Goal: Task Accomplishment & Management: Manage account settings

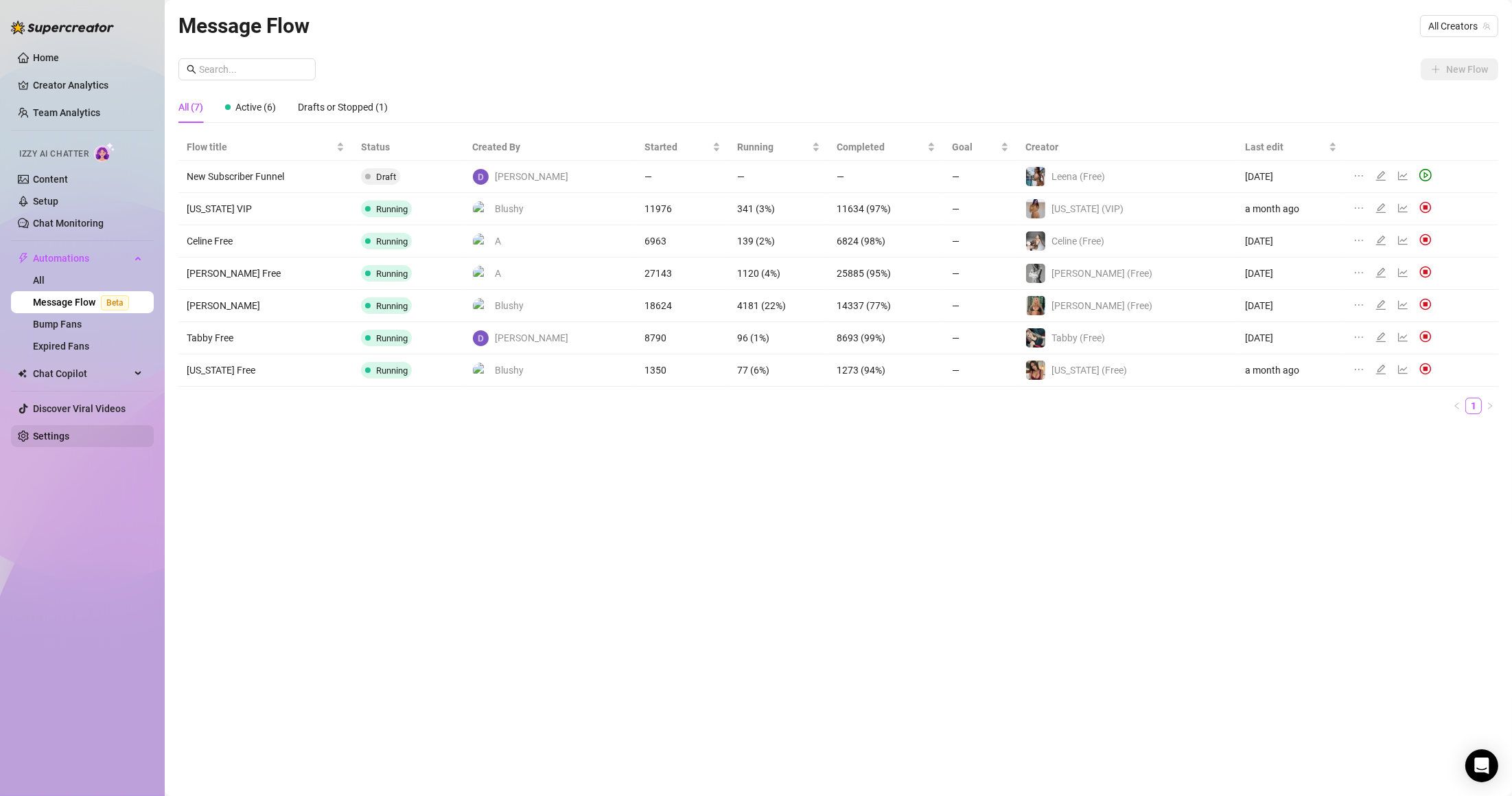
click at [67, 441] on link "Settings" at bounding box center [51, 436] width 36 height 11
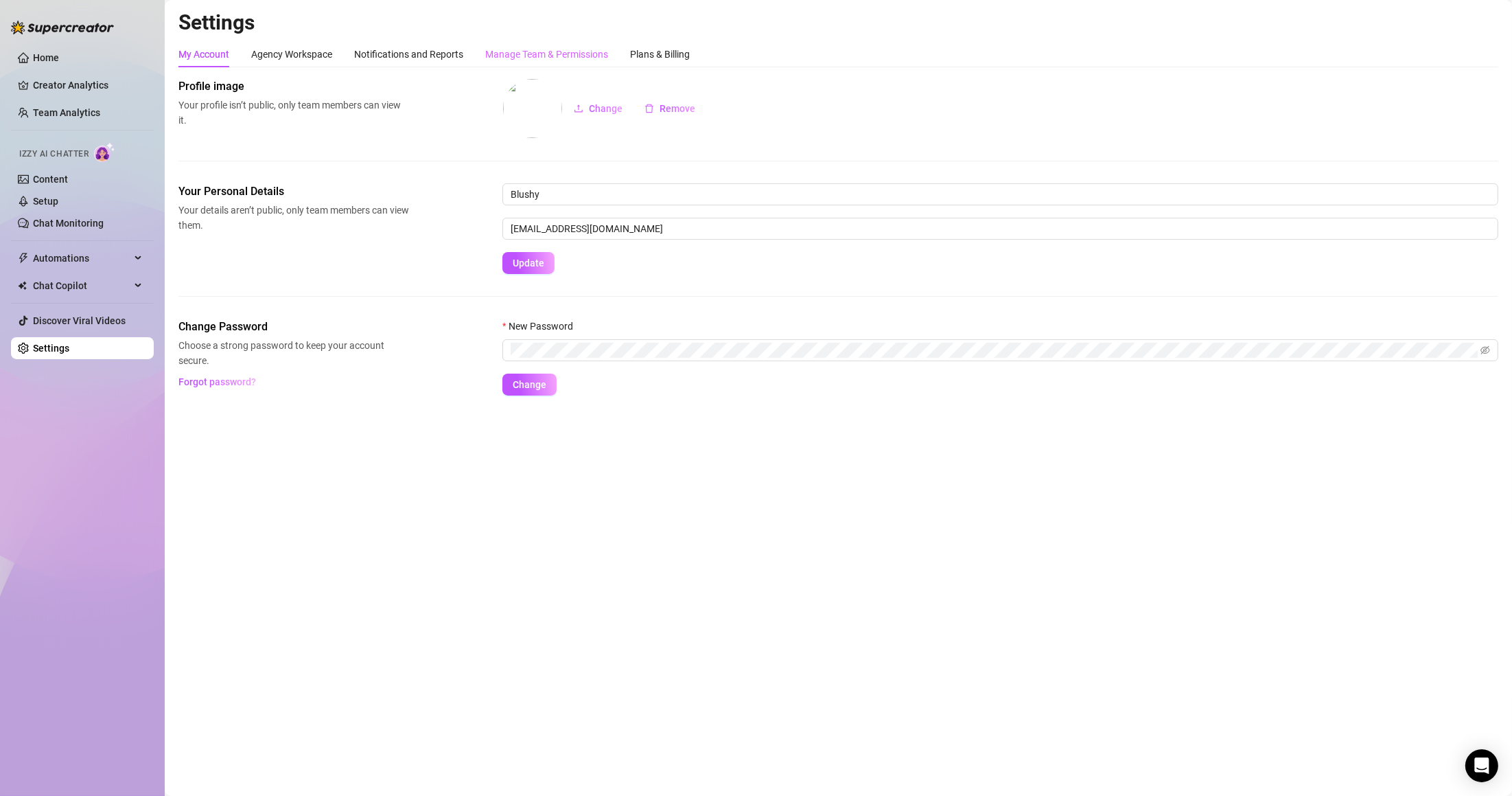
click at [528, 42] on div "Manage Team & Permissions" at bounding box center [546, 54] width 123 height 26
click at [522, 50] on div "Manage Team & Permissions" at bounding box center [546, 54] width 123 height 15
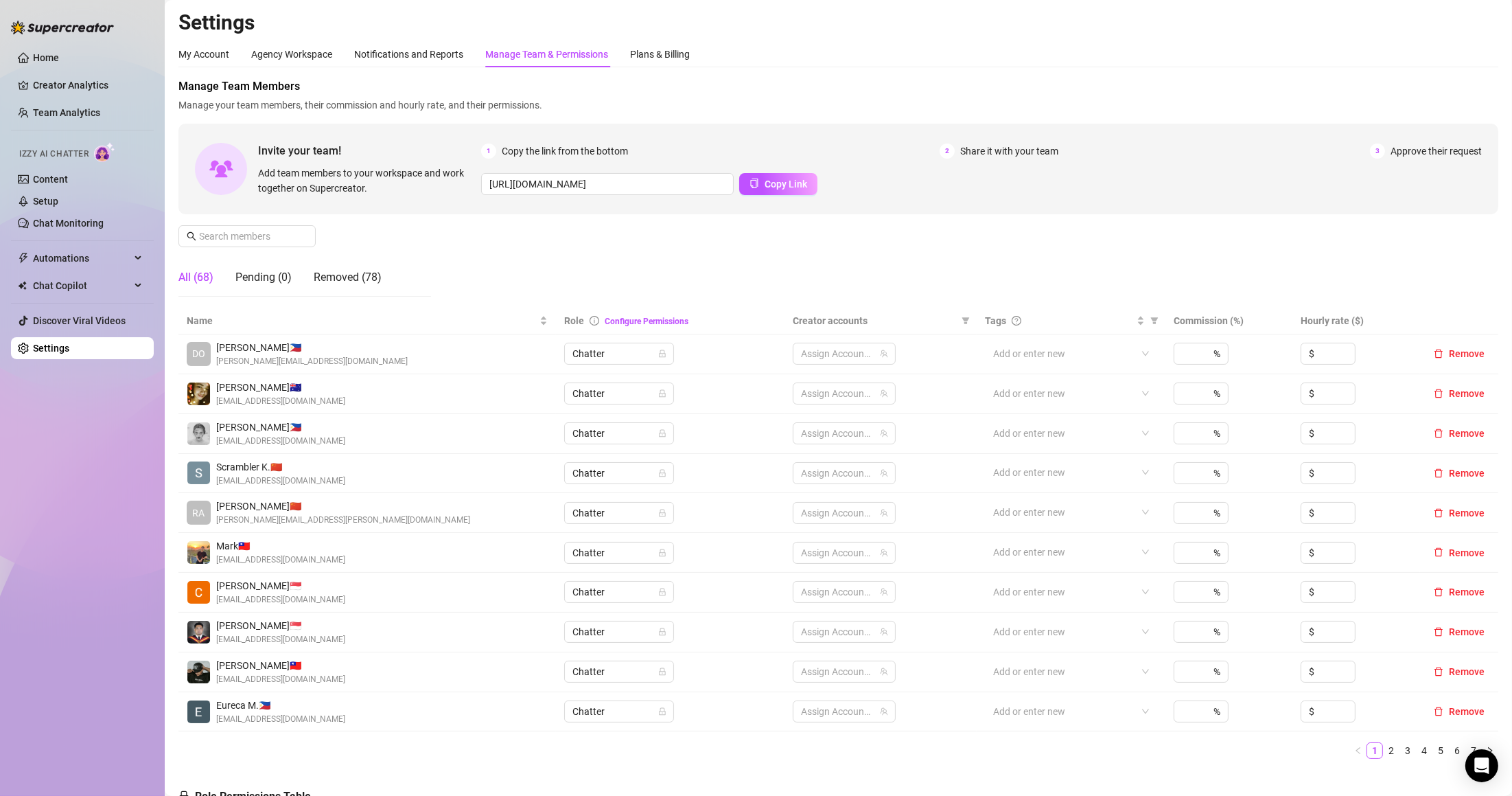
click at [522, 50] on div "Manage Team & Permissions" at bounding box center [546, 54] width 123 height 15
click at [269, 236] on input "text" at bounding box center [247, 236] width 97 height 15
type input "e"
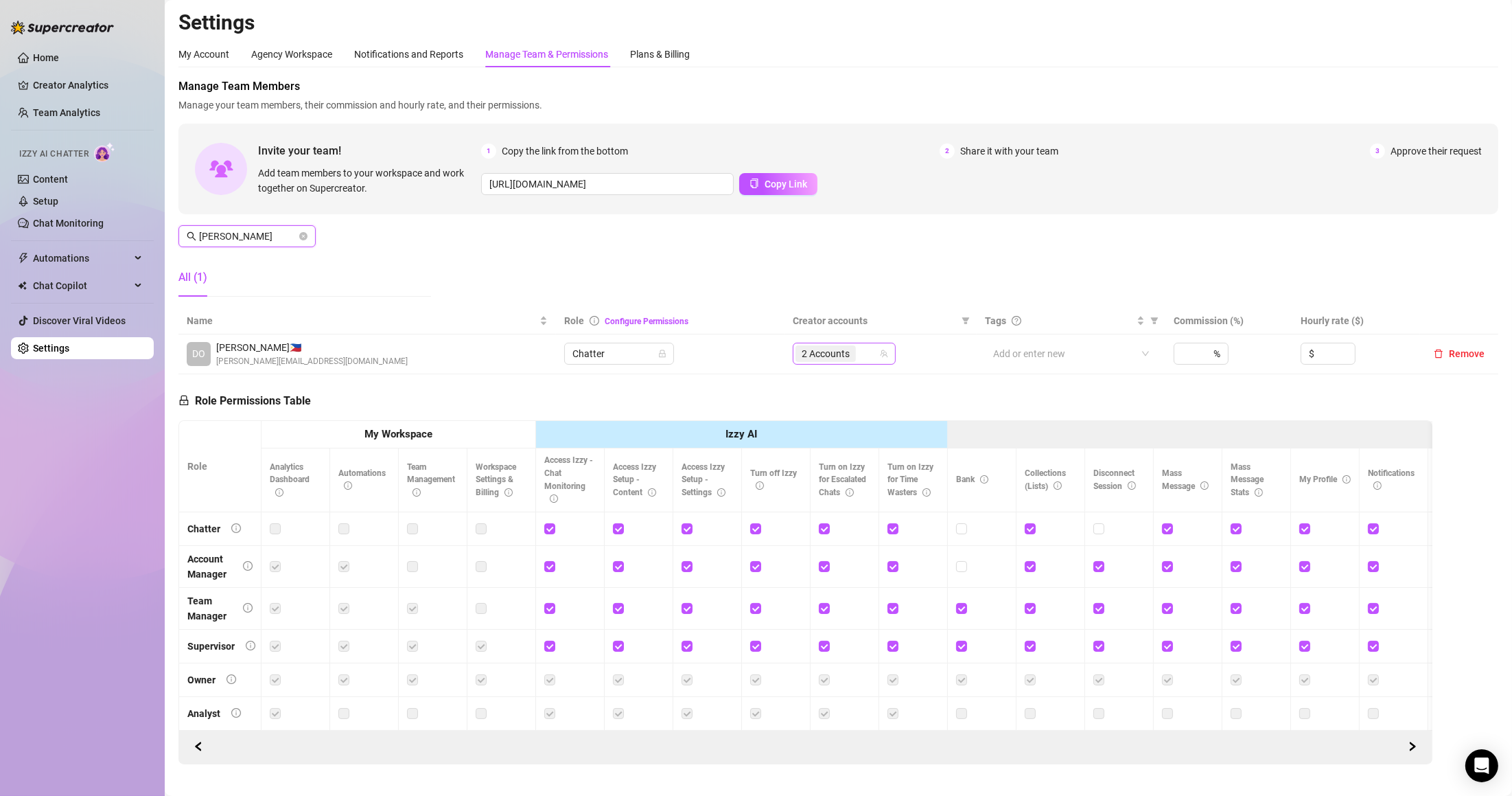
click at [860, 363] on div "2 Accounts" at bounding box center [837, 353] width 83 height 19
type input "[PERSON_NAME]"
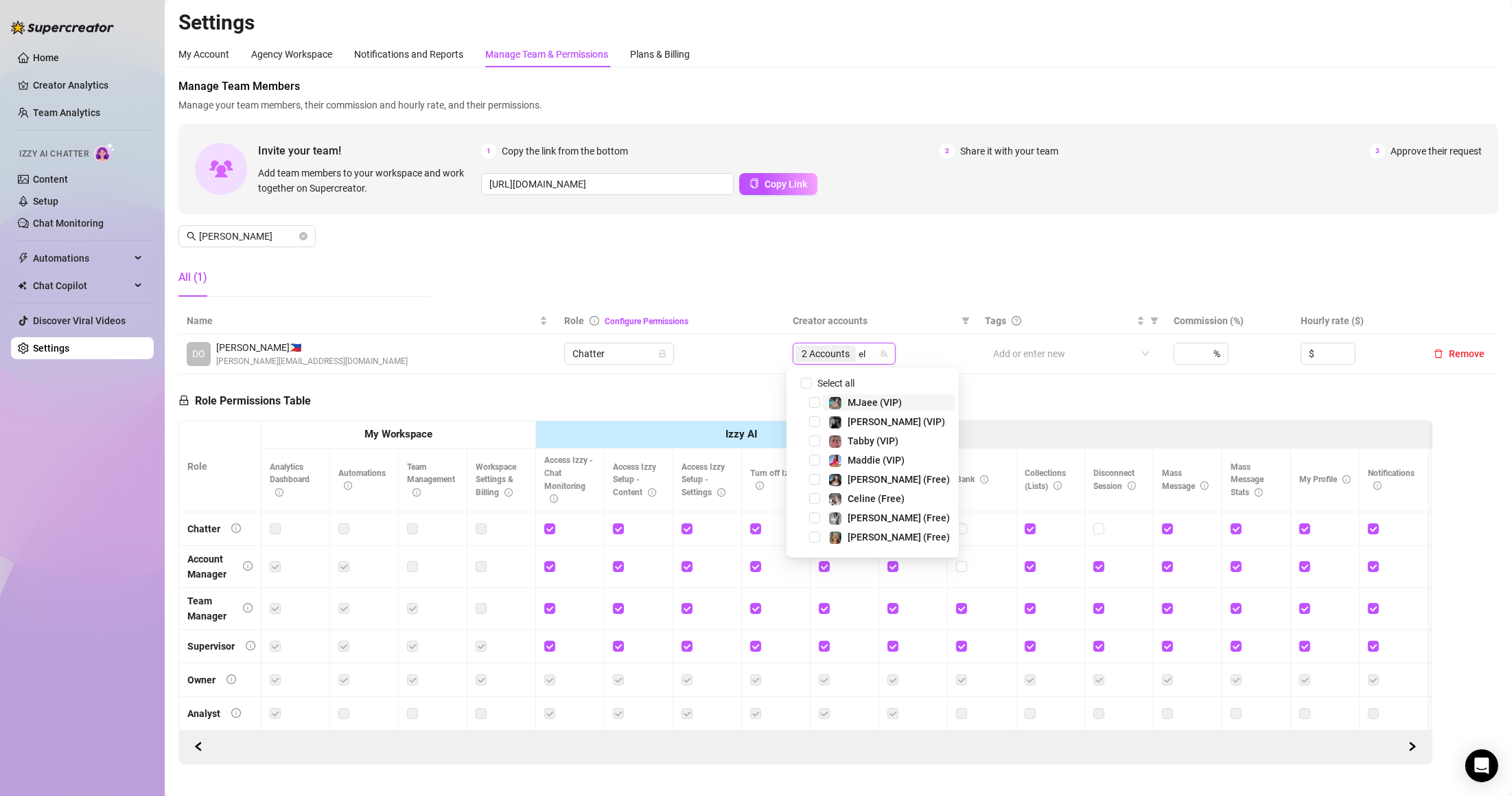
type input "ell"
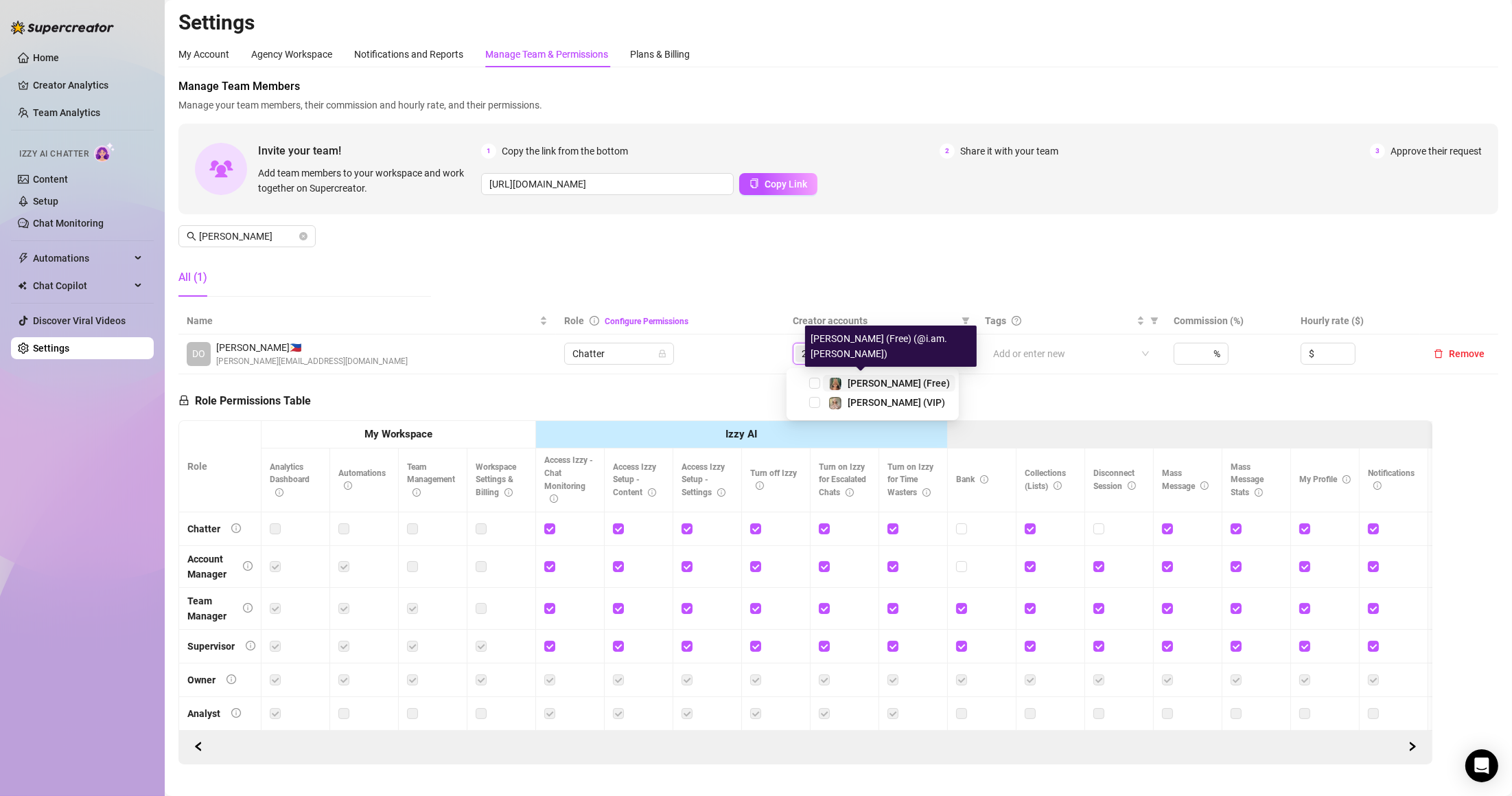
click at [850, 386] on span "[PERSON_NAME] (Free)" at bounding box center [899, 383] width 103 height 11
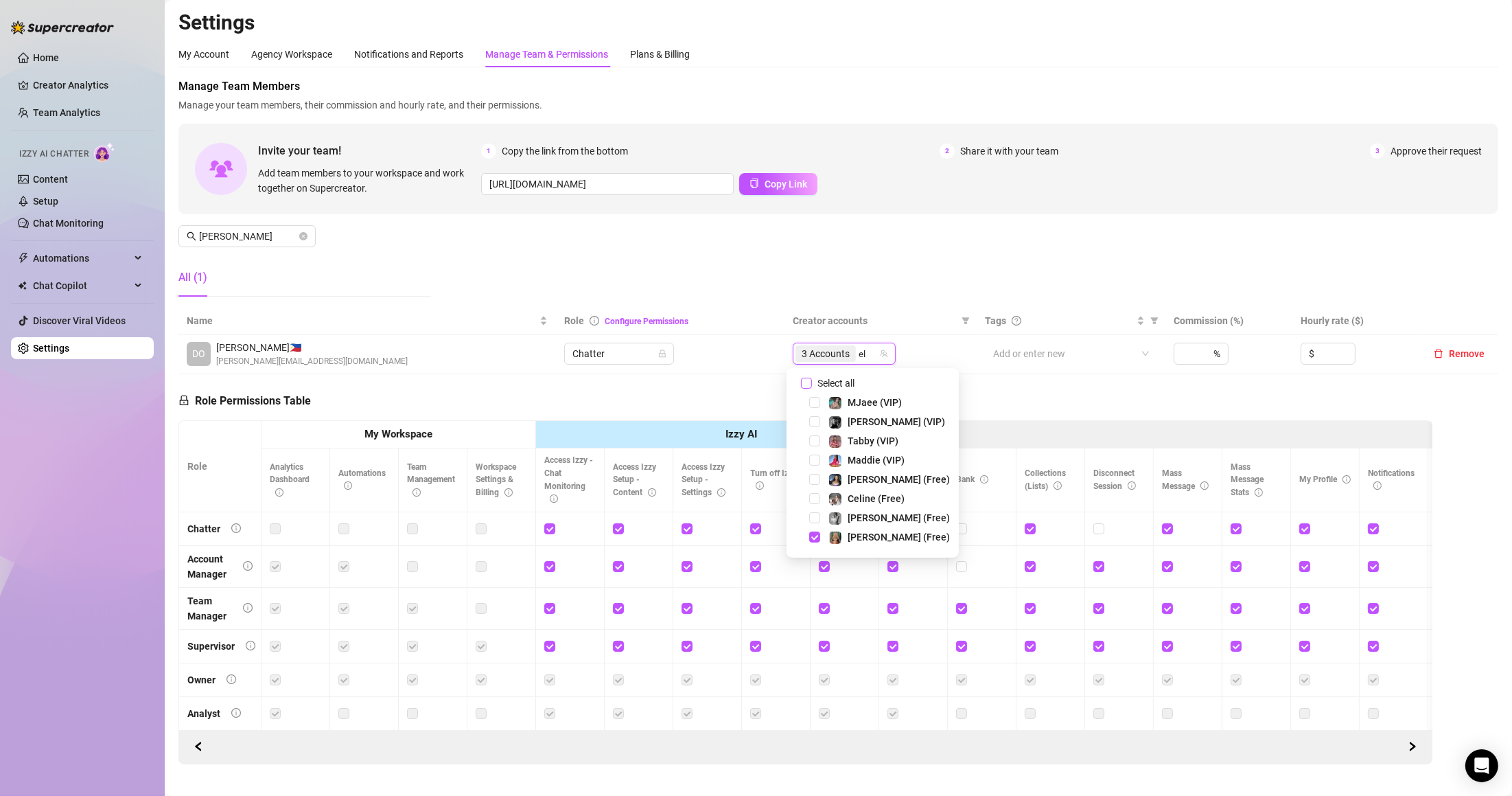
type input "ell"
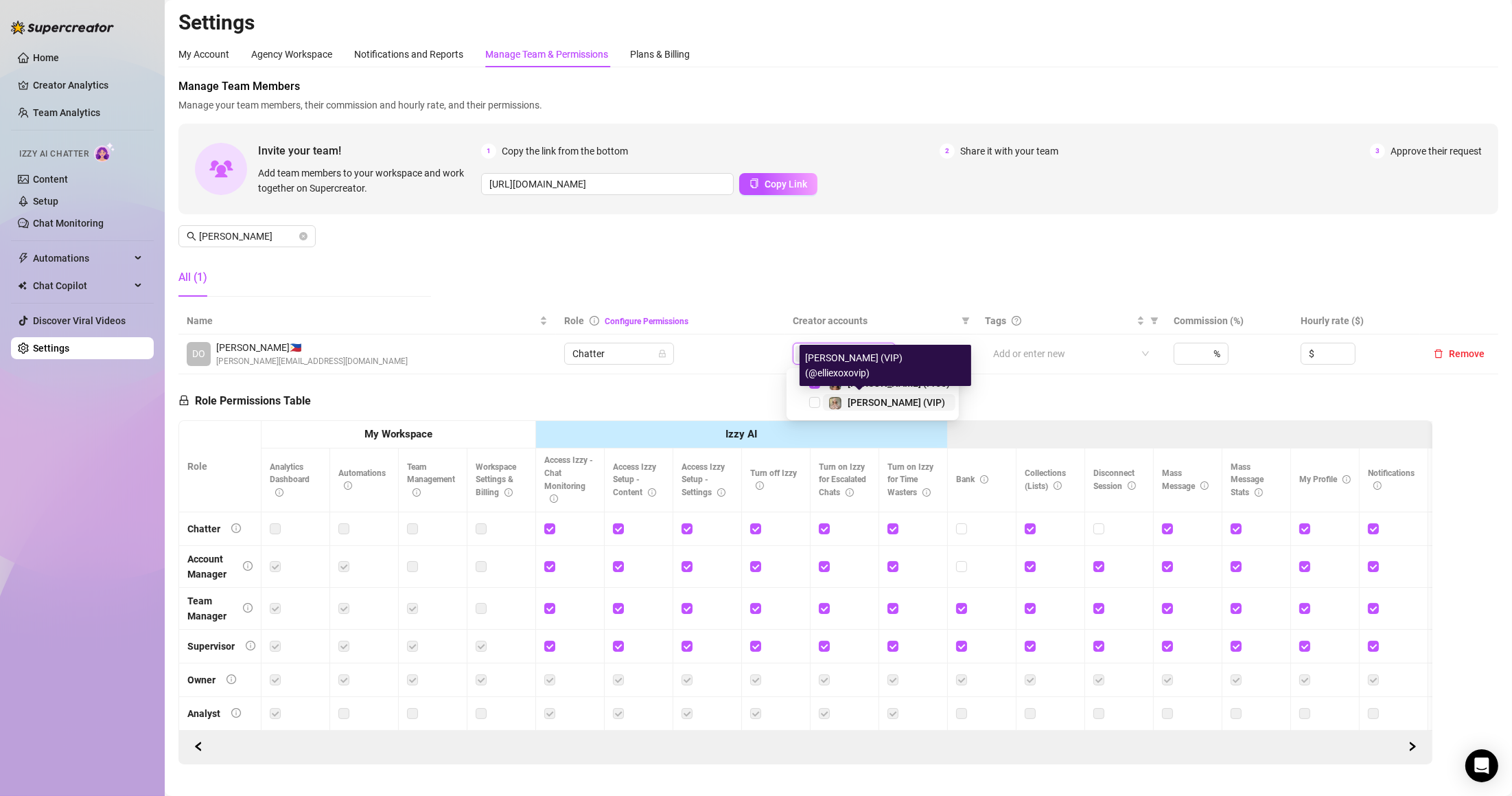
click at [852, 401] on span "[PERSON_NAME] (VIP)" at bounding box center [896, 402] width 97 height 11
click at [683, 251] on div "Manage Team Members Manage your team members, their commission and hourly rate,…" at bounding box center [839, 193] width 1320 height 229
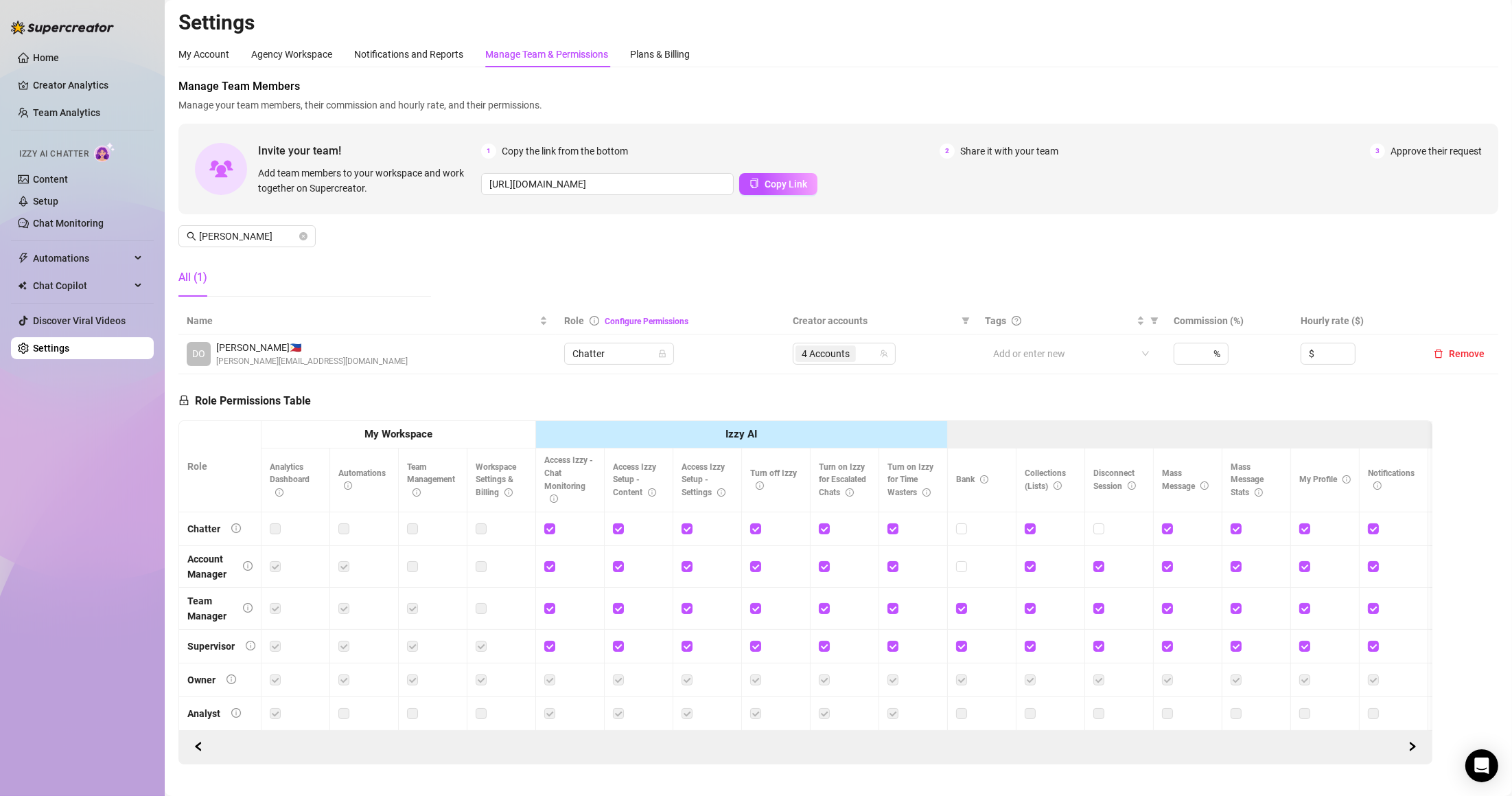
click at [295, 220] on div "Manage Team Members Manage your team members, their commission and hourly rate,…" at bounding box center [839, 193] width 1320 height 229
click at [298, 240] on span "[PERSON_NAME]" at bounding box center [247, 235] width 137 height 22
click at [302, 237] on span "[PERSON_NAME]" at bounding box center [247, 235] width 137 height 22
click at [302, 233] on icon "close-circle" at bounding box center [303, 236] width 8 height 8
click at [294, 235] on input "[PERSON_NAME]" at bounding box center [247, 236] width 97 height 15
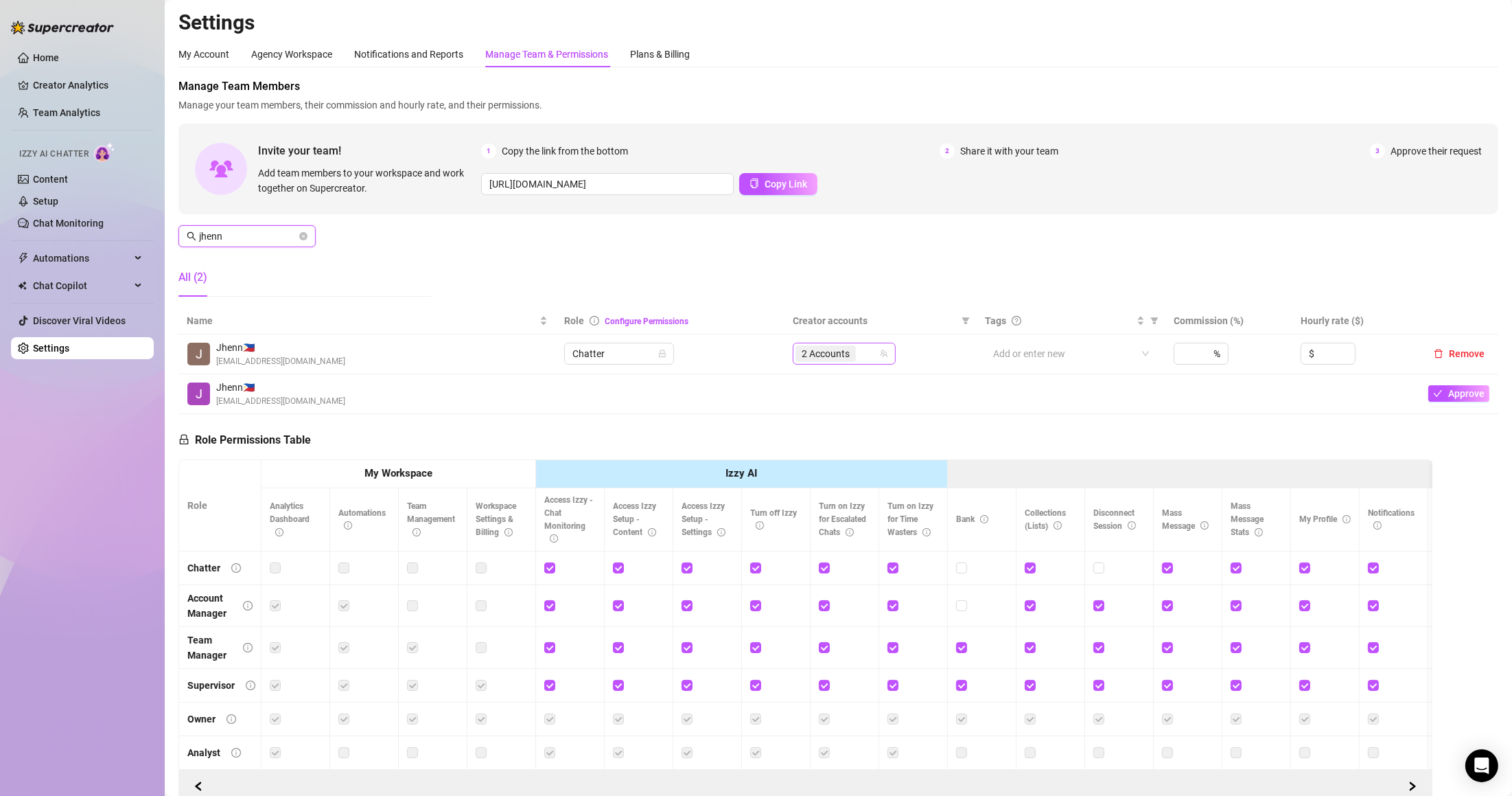
click at [821, 355] on span "2 Accounts" at bounding box center [826, 354] width 48 height 15
type input "jhenn"
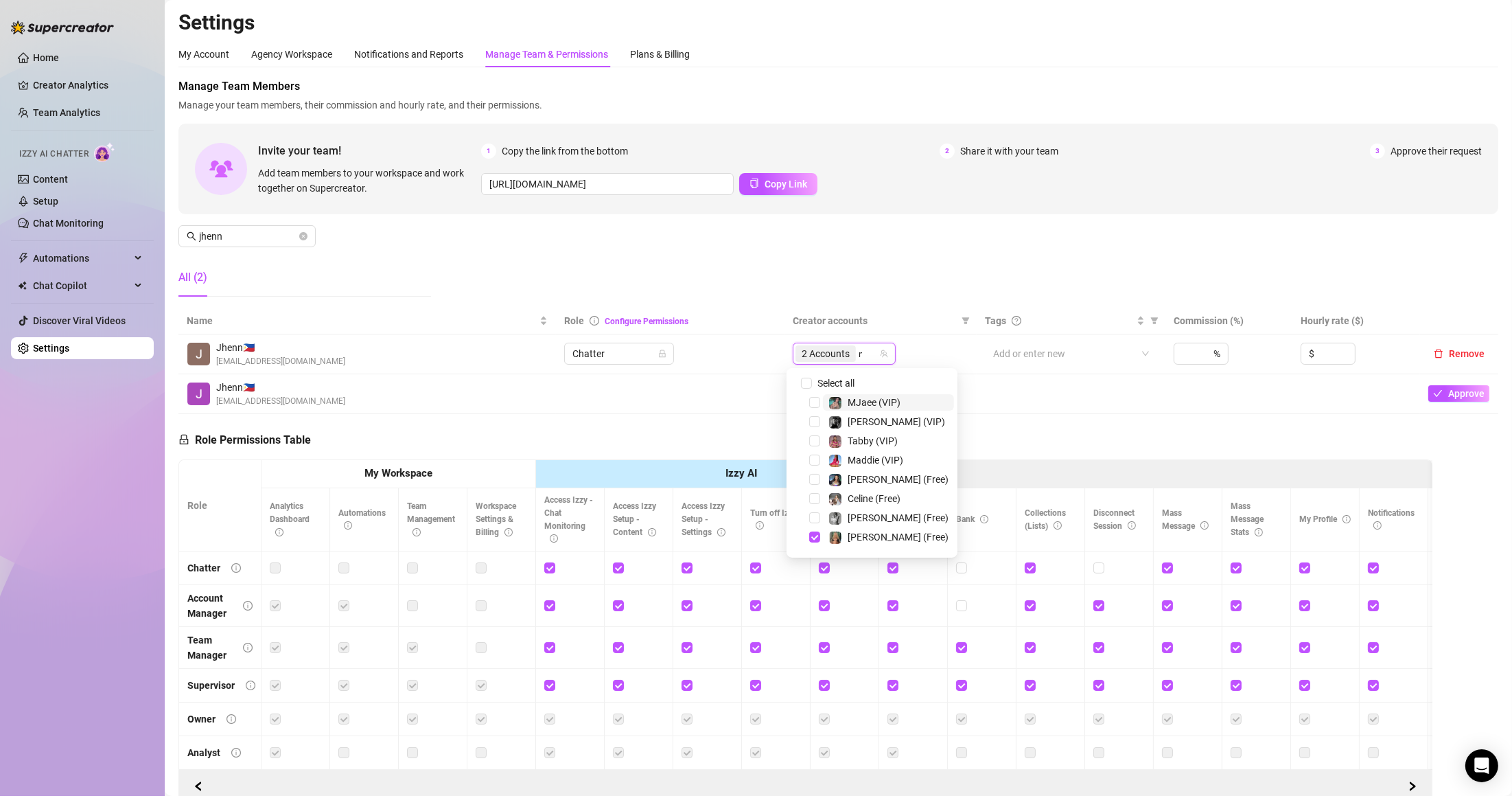
type input "mj"
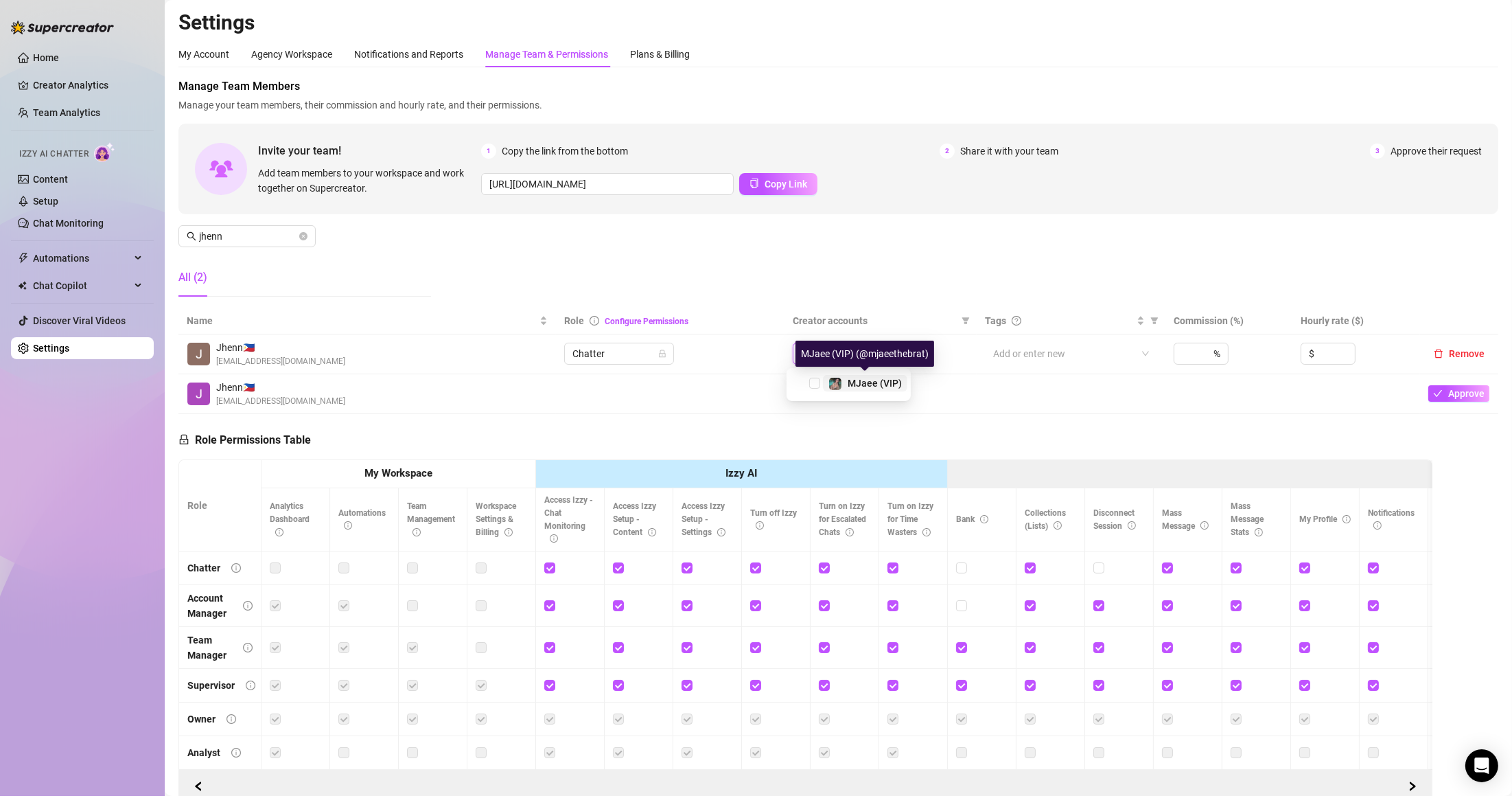
click at [838, 380] on img at bounding box center [835, 384] width 12 height 12
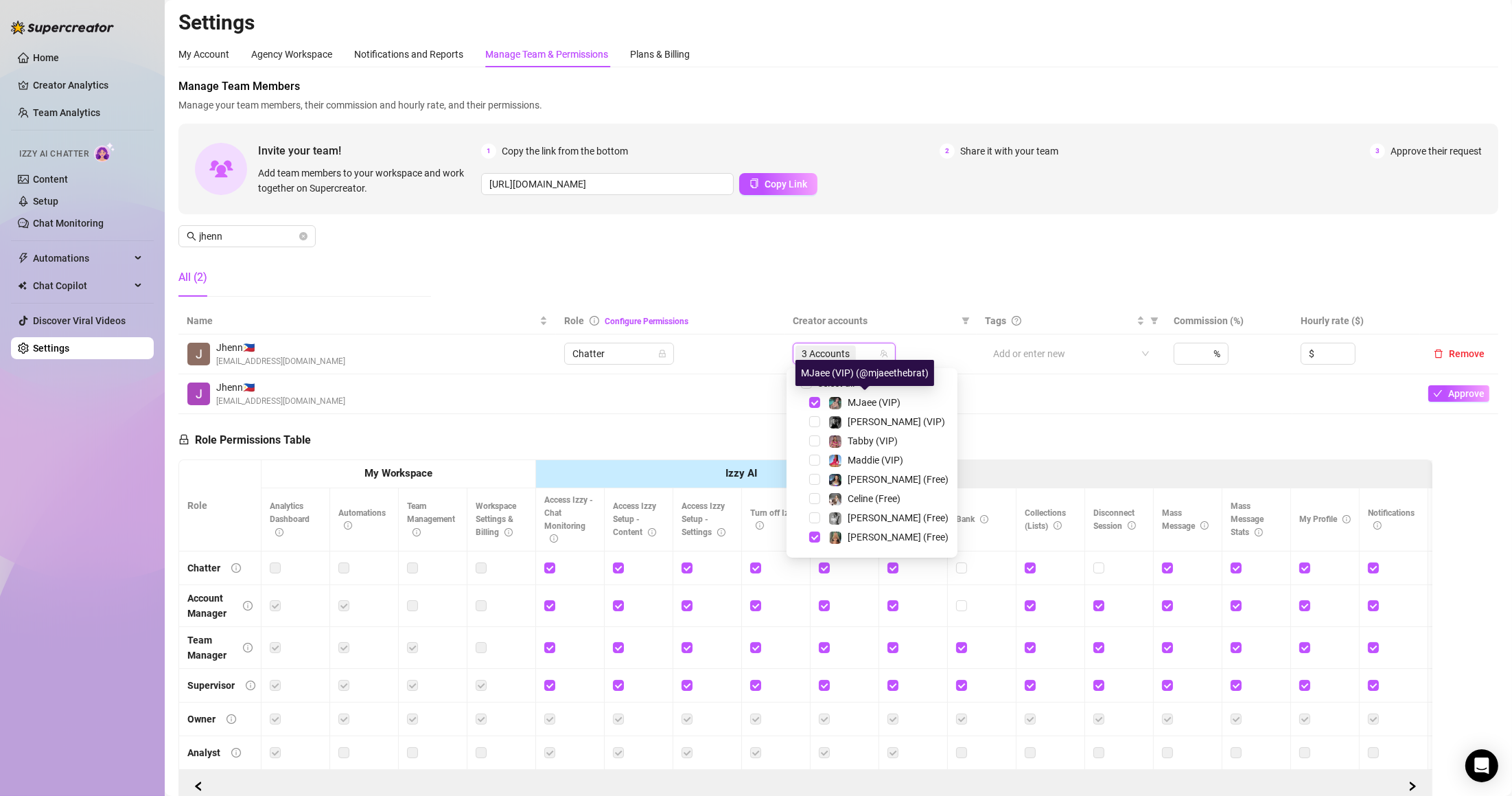
click at [721, 278] on div "Manage Team Members Manage your team members, their commission and hourly rate,…" at bounding box center [839, 193] width 1320 height 229
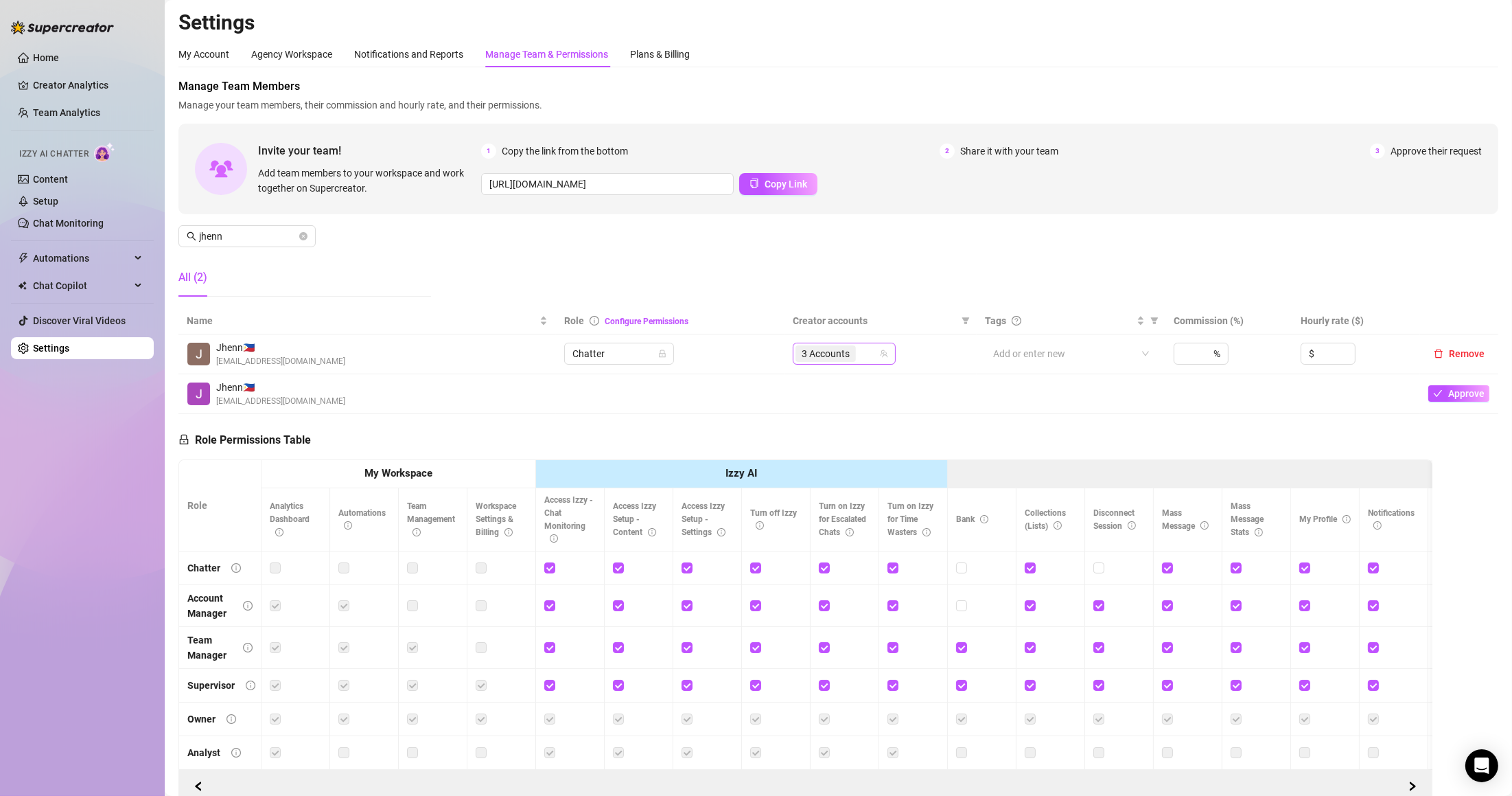
click at [884, 353] on div "3 Accounts" at bounding box center [844, 353] width 103 height 22
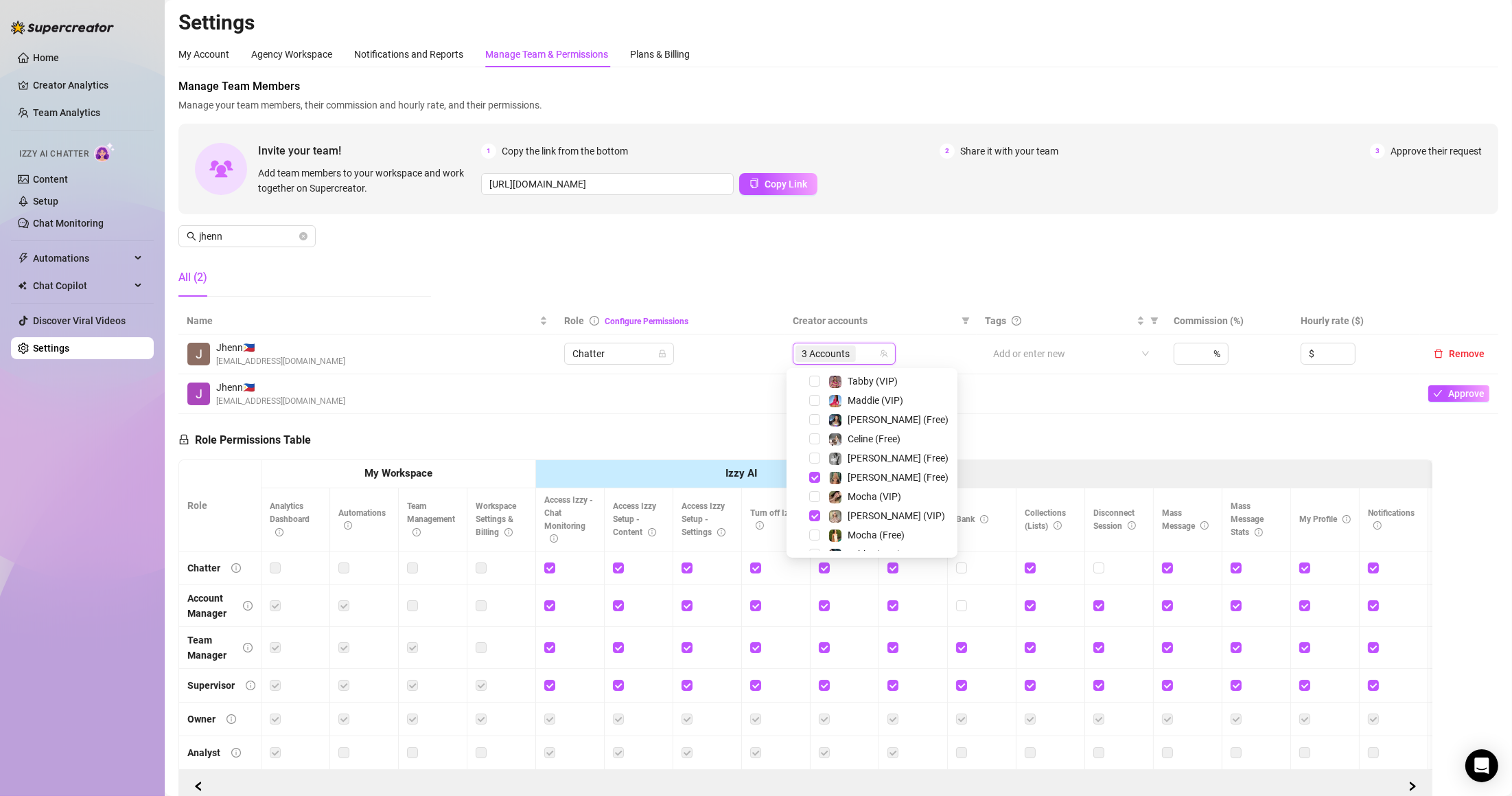
scroll to position [137, 0]
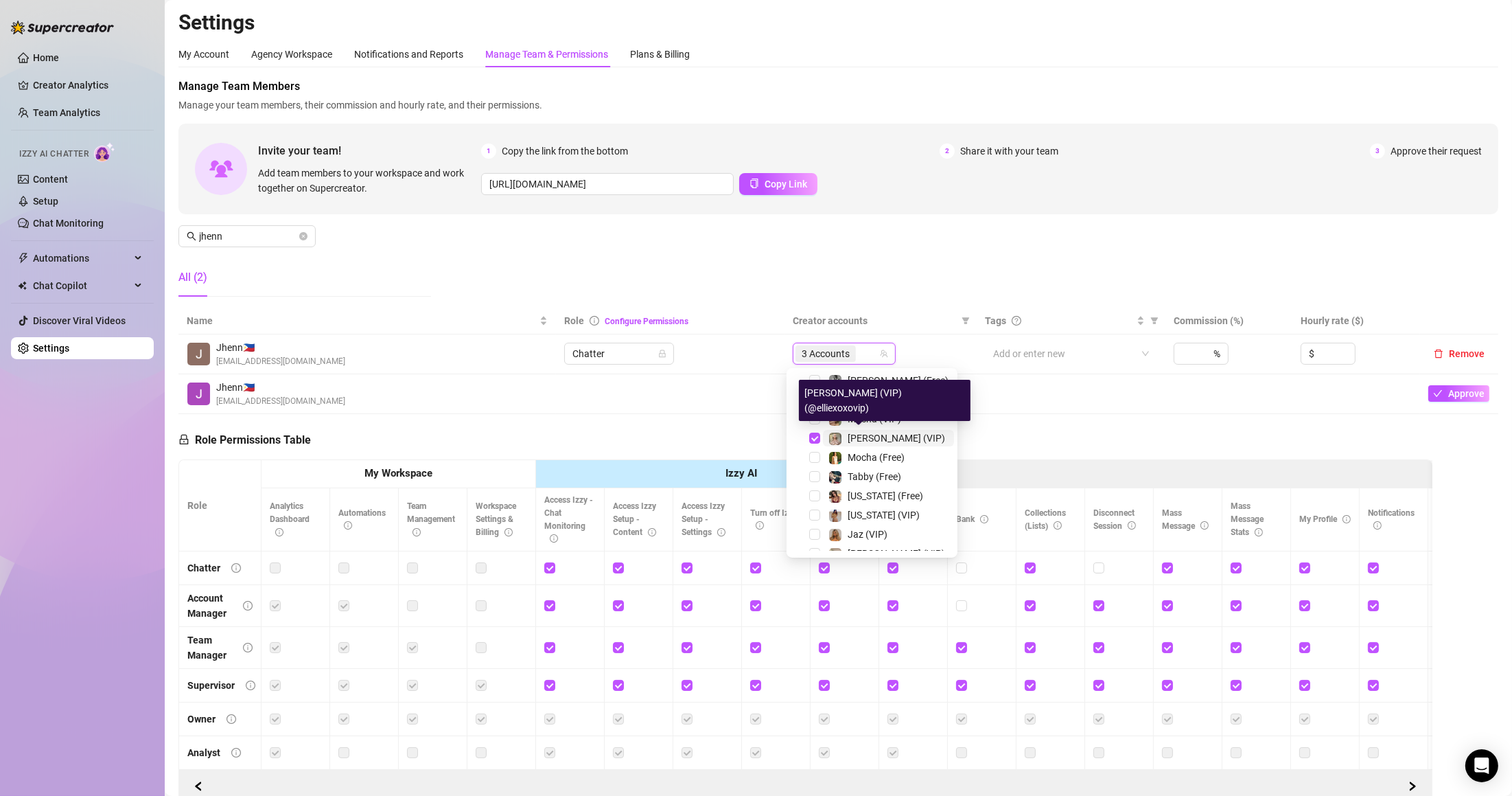
click at [863, 441] on span "[PERSON_NAME] (VIP)" at bounding box center [896, 438] width 97 height 11
click at [820, 397] on div "[PERSON_NAME] (Free)" at bounding box center [872, 400] width 164 height 17
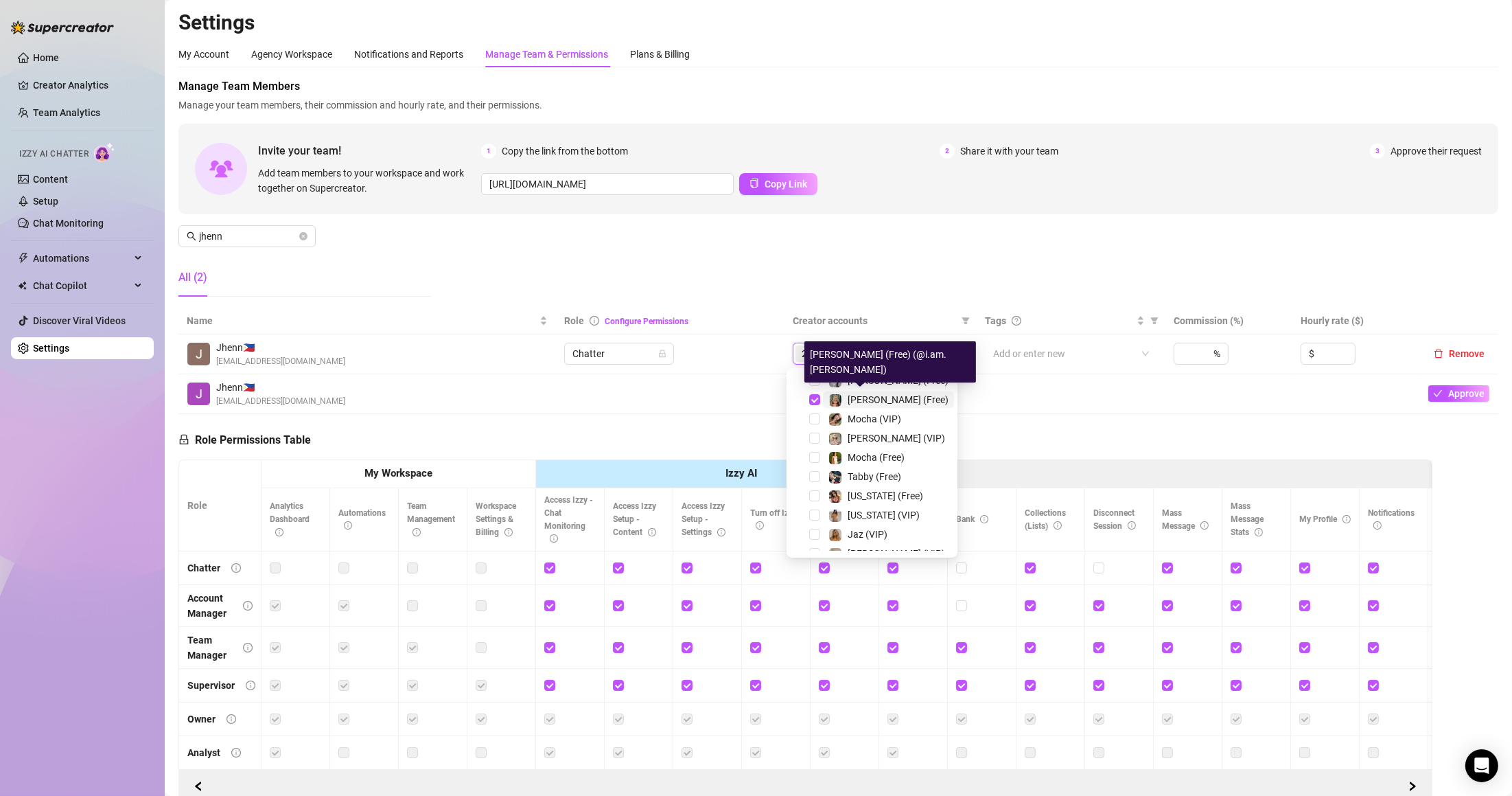
click at [848, 400] on span "[PERSON_NAME] (Free)" at bounding box center [898, 399] width 101 height 11
click at [682, 418] on div "Role Permissions Table Role My Workspace Izzy AI OnlyFans Side Menu OnlyFans Ch…" at bounding box center [805, 609] width 1254 height 390
